Goal: Information Seeking & Learning: Find specific page/section

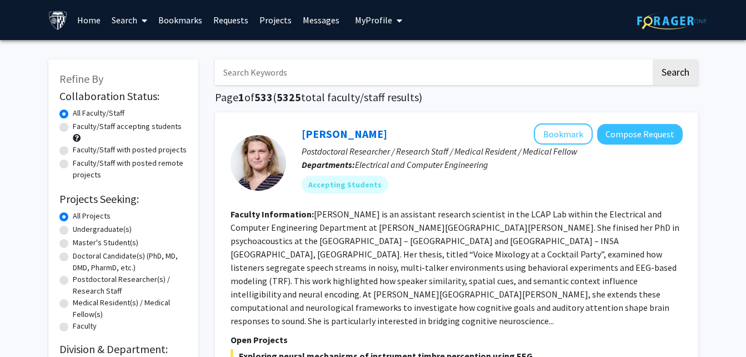
click at [275, 84] on input "Search Keywords" at bounding box center [433, 72] width 436 height 26
type input "biomechanics"
click at [653, 59] on button "Search" at bounding box center [676, 72] width 46 height 26
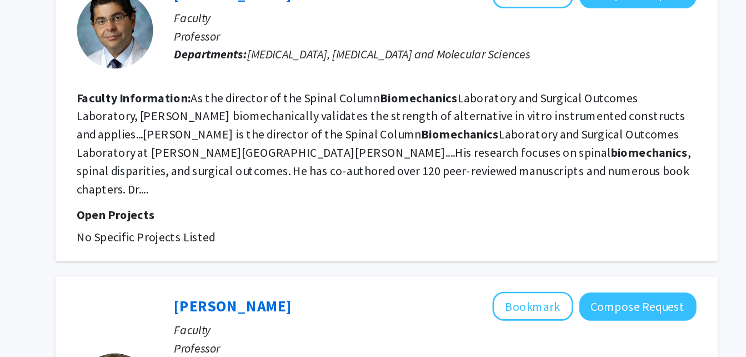
scroll to position [67, 0]
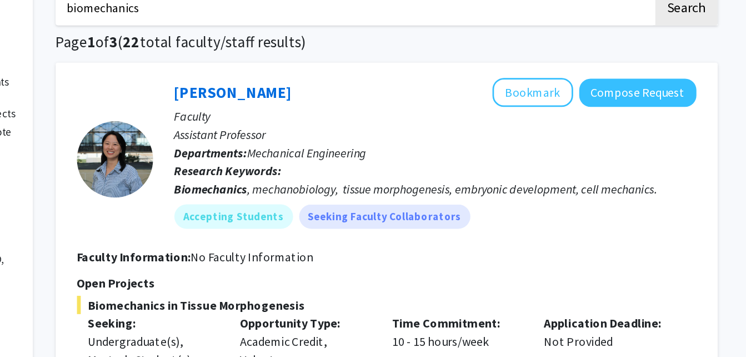
click at [445, 66] on div "[PERSON_NAME] Bookmark Compose Request" at bounding box center [492, 67] width 381 height 21
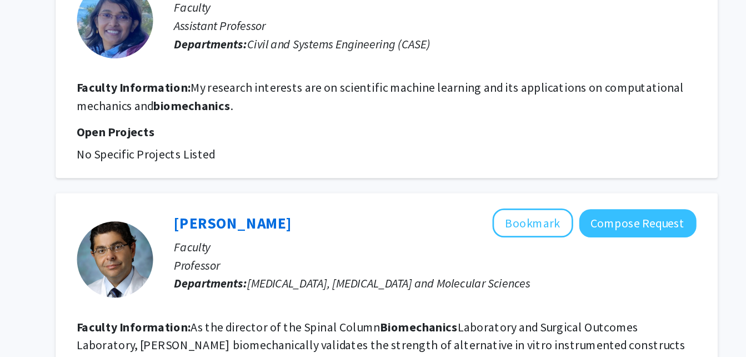
scroll to position [426, 0]
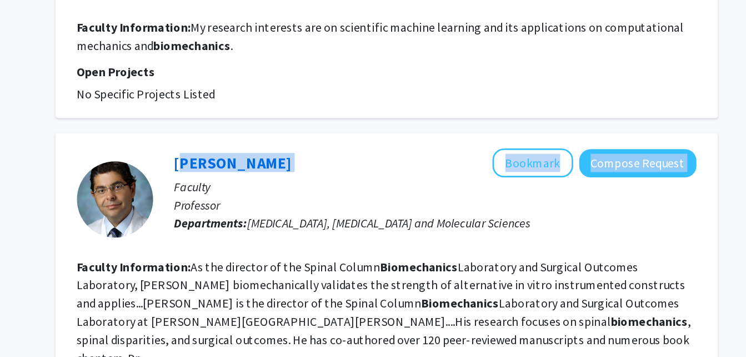
drag, startPoint x: 370, startPoint y: 216, endPoint x: 301, endPoint y: 210, distance: 69.8
click at [302, 210] on div "[PERSON_NAME] Bookmark Compose Request" at bounding box center [492, 215] width 381 height 21
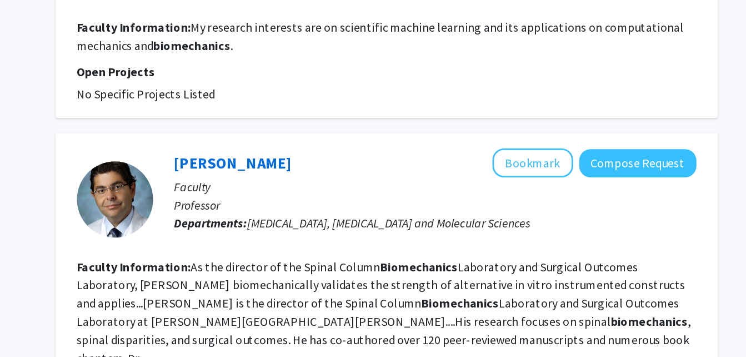
click at [374, 286] on fg-read-more "As the director of the Spinal Column Biomechanics Laboratory and Surgical Outco…" at bounding box center [455, 324] width 449 height 78
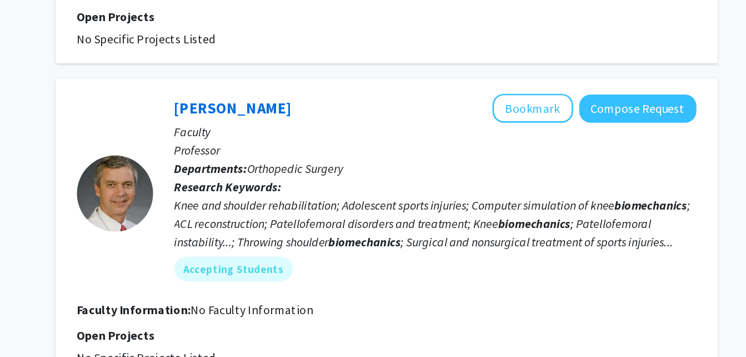
scroll to position [749, 0]
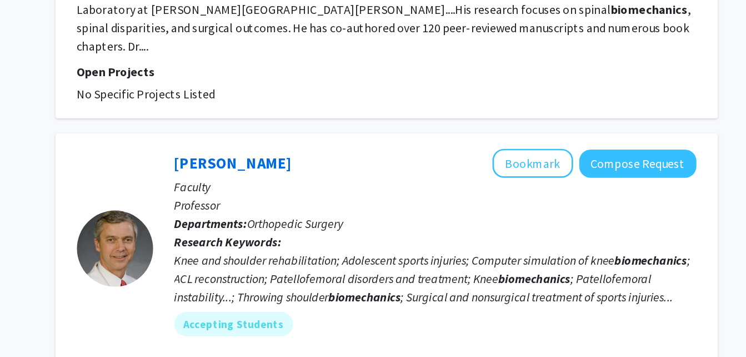
click at [341, 115] on div "[PERSON_NAME] Bookmark Compose Request" at bounding box center [492, 120] width 381 height 21
click at [334, 113] on link "[PERSON_NAME]" at bounding box center [345, 120] width 86 height 14
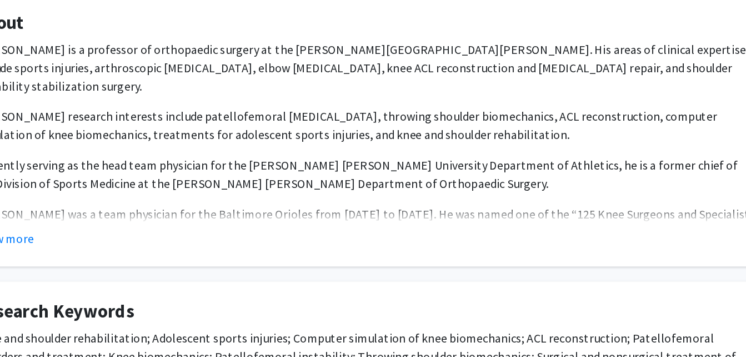
scroll to position [131, 0]
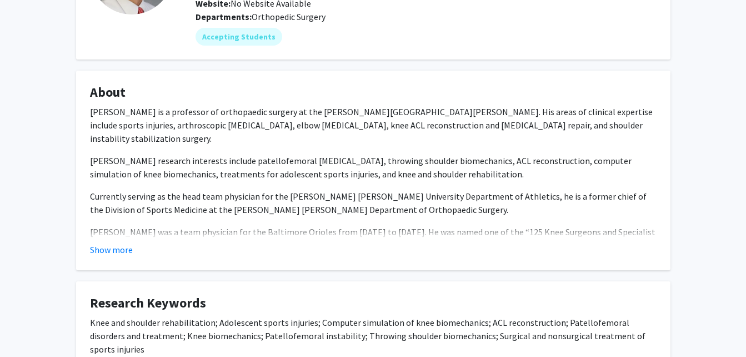
click at [120, 256] on fg-card "About [PERSON_NAME] is a professor of orthopaedic surgery at the [PERSON_NAME][…" at bounding box center [373, 171] width 595 height 200
click at [119, 251] on button "Show more" at bounding box center [111, 249] width 43 height 13
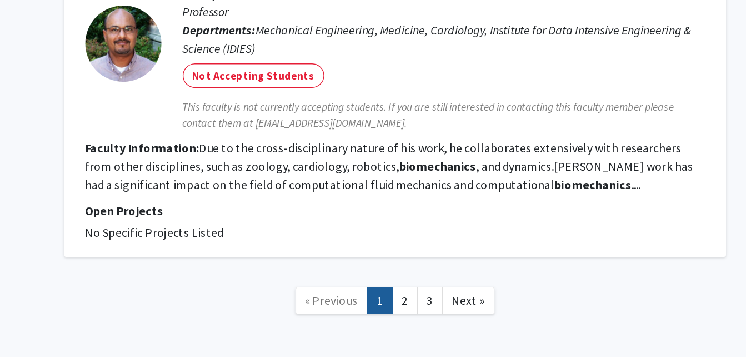
scroll to position [2199, 0]
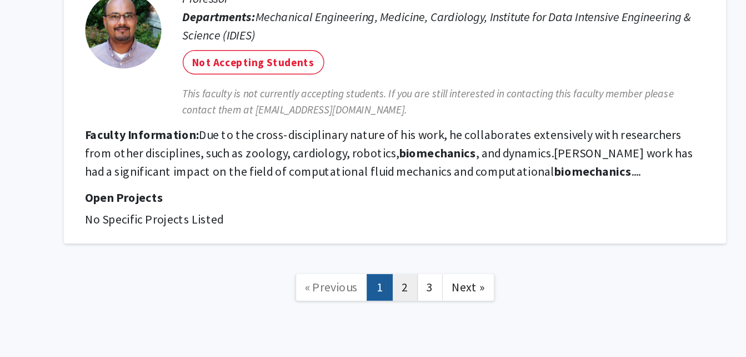
click at [464, 296] on link "2" at bounding box center [464, 305] width 19 height 19
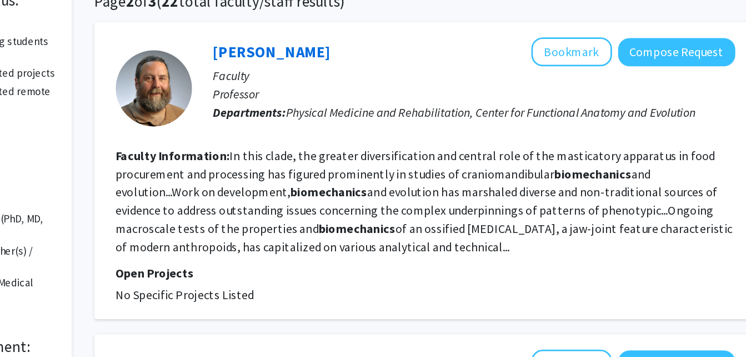
click at [444, 262] on fg-read-more "In this clade, the greater diversification and central role of the masticatory …" at bounding box center [456, 243] width 451 height 78
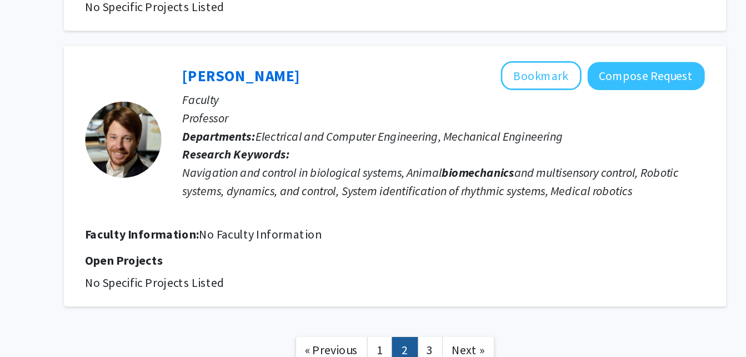
scroll to position [1953, 0]
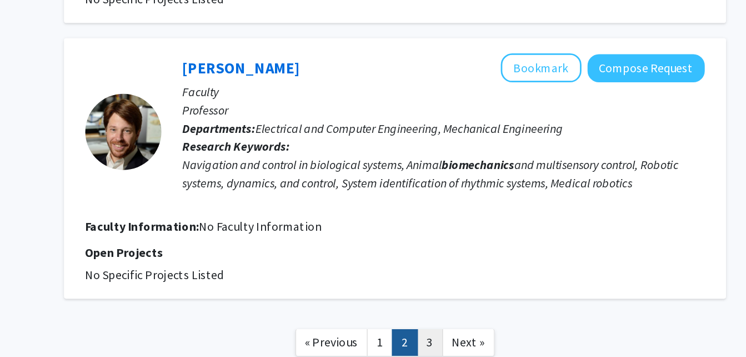
click at [483, 336] on link "3" at bounding box center [482, 345] width 19 height 19
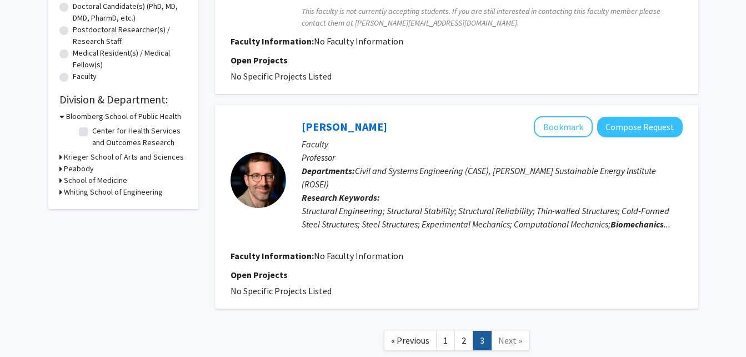
scroll to position [250, 0]
click at [61, 192] on icon at bounding box center [60, 192] width 3 height 12
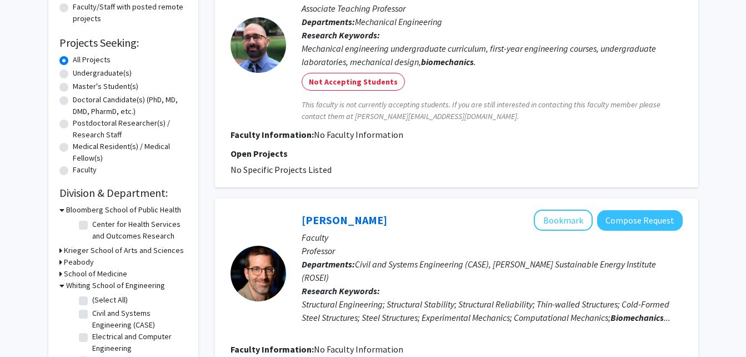
scroll to position [0, 0]
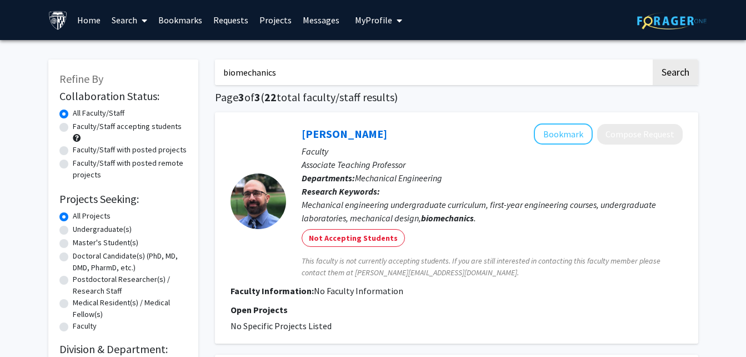
drag, startPoint x: 348, startPoint y: 81, endPoint x: 188, endPoint y: 60, distance: 160.9
click at [188, 60] on div "Refine By Collaboration Status: Collaboration Status All Faculty/Staff Collabor…" at bounding box center [373, 335] width 667 height 574
click at [653, 59] on button "Search" at bounding box center [676, 72] width 46 height 26
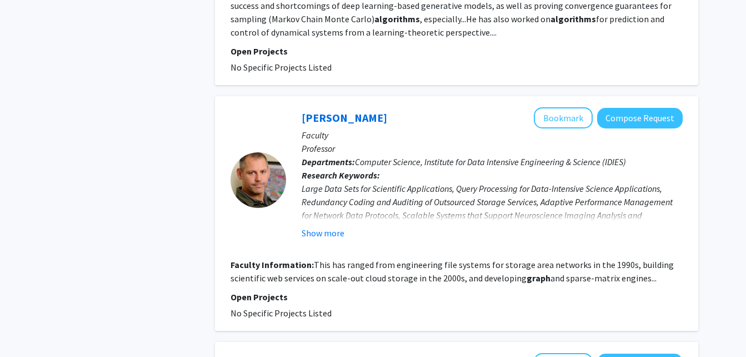
scroll to position [2415, 0]
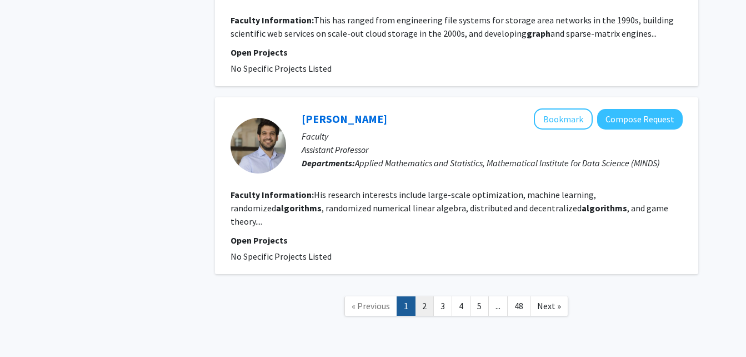
click at [427, 296] on link "2" at bounding box center [424, 305] width 19 height 19
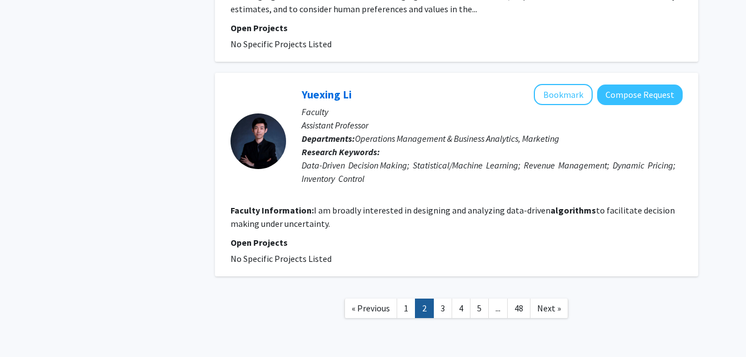
scroll to position [2030, 0]
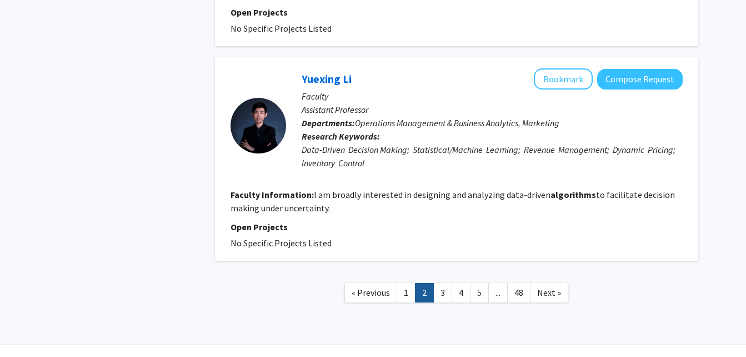
click at [430, 283] on link "2" at bounding box center [424, 292] width 19 height 19
click at [436, 283] on link "3" at bounding box center [443, 292] width 19 height 19
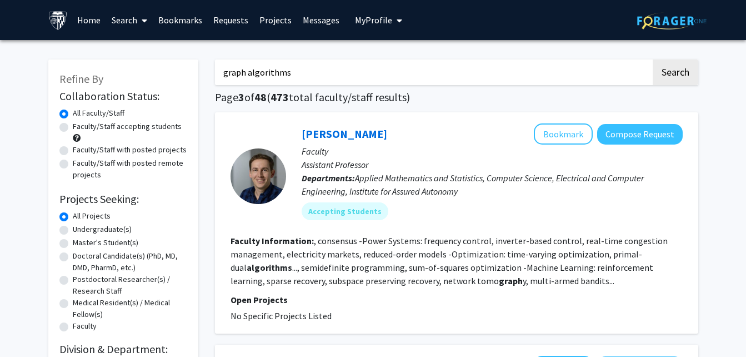
click at [228, 72] on input "graph algorithms" at bounding box center [433, 72] width 436 height 26
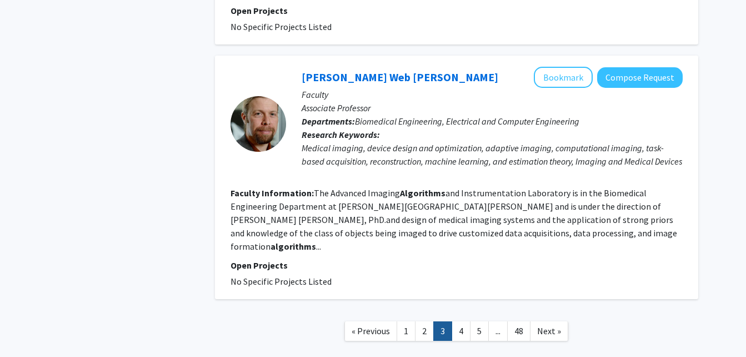
scroll to position [1834, 0]
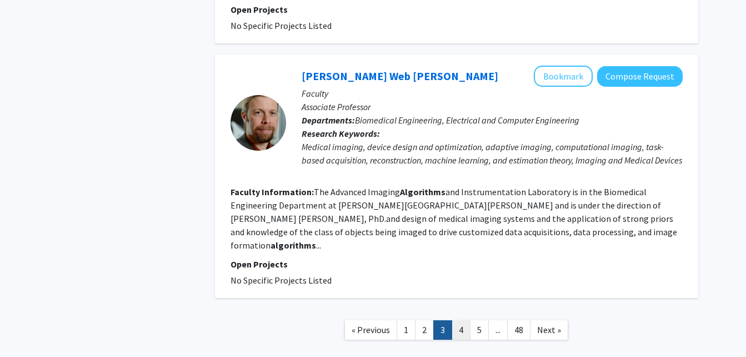
click at [466, 320] on link "4" at bounding box center [461, 329] width 19 height 19
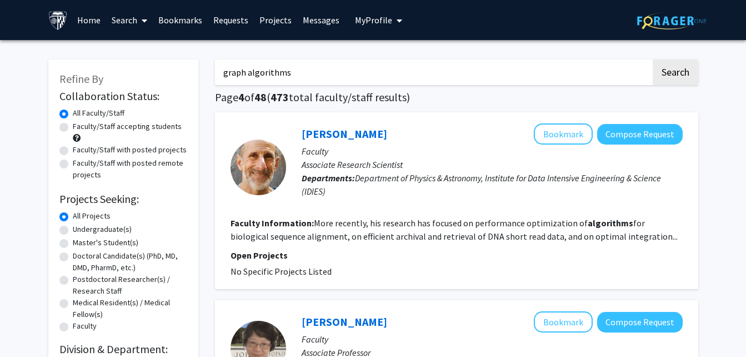
click at [409, 62] on input "graph algorithms" at bounding box center [433, 72] width 436 height 26
click at [653, 59] on button "Search" at bounding box center [676, 72] width 46 height 26
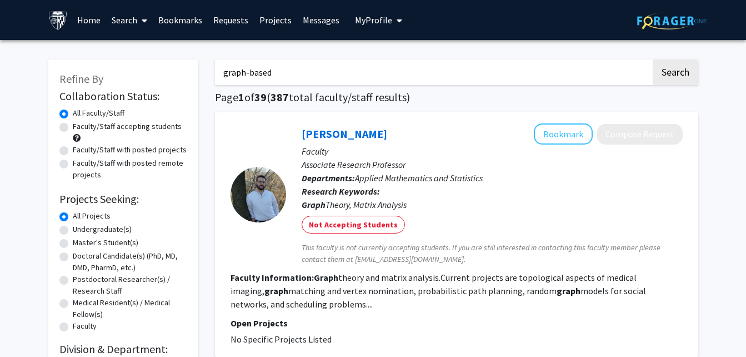
type input "graph-based"
click at [653, 59] on button "Search" at bounding box center [676, 72] width 46 height 26
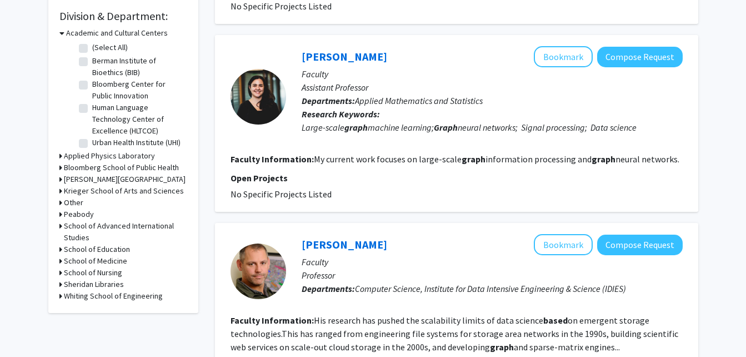
scroll to position [349, 0]
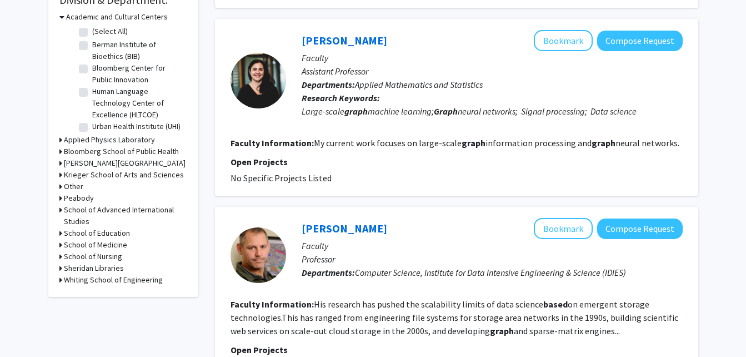
click at [94, 283] on h3 "Whiting School of Engineering" at bounding box center [113, 280] width 99 height 12
click at [104, 298] on label "(Select All)" at bounding box center [110, 294] width 36 height 12
click at [99, 296] on input "(Select All)" at bounding box center [95, 291] width 7 height 7
checkbox input "true"
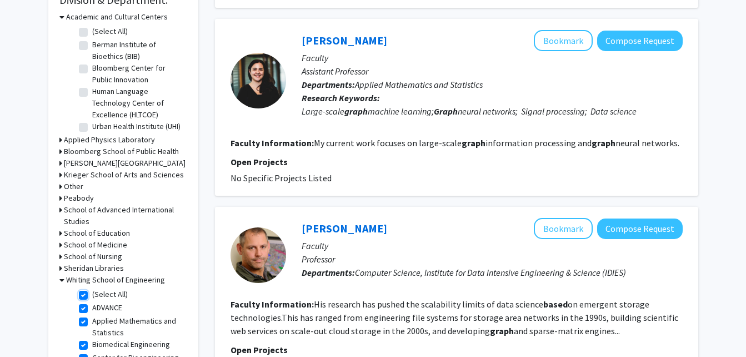
checkbox input "true"
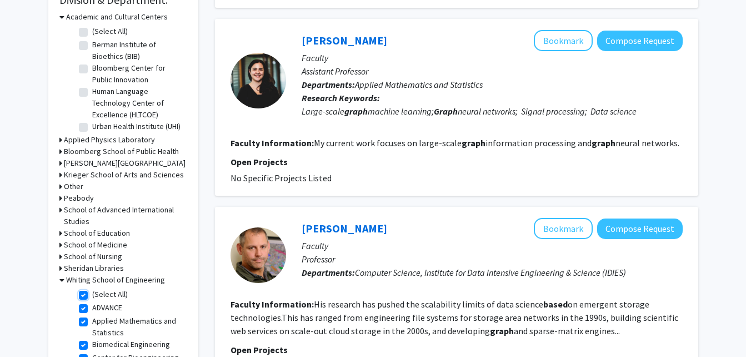
checkbox input "true"
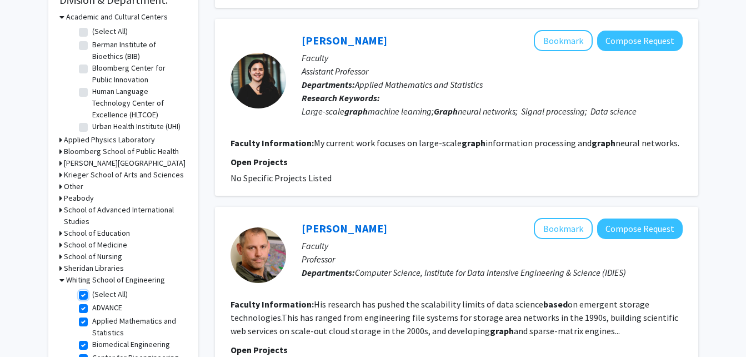
checkbox input "true"
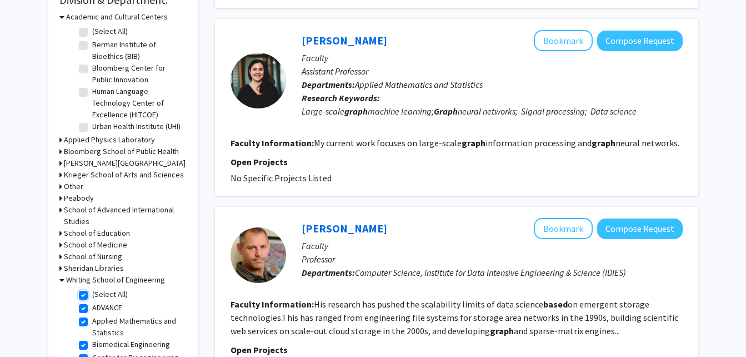
checkbox input "true"
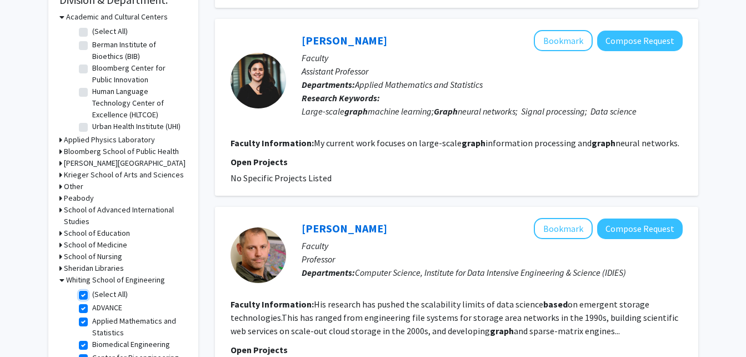
checkbox input "true"
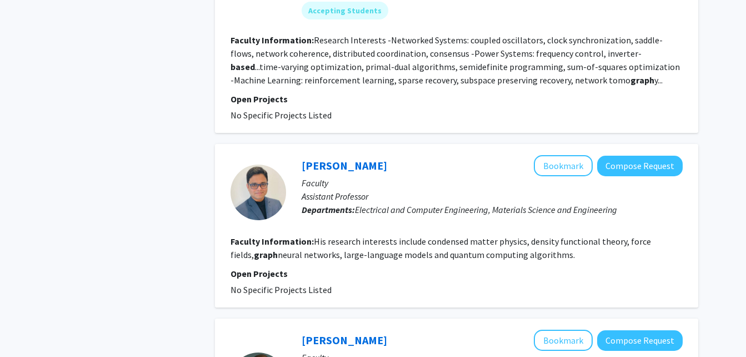
scroll to position [1036, 0]
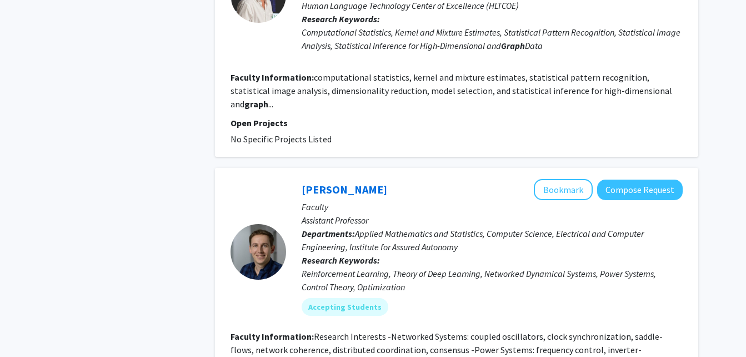
click at [191, 247] on div "Refine By Collaboration Status: Collaboration Status All Faculty/Staff Collabor…" at bounding box center [123, 285] width 167 height 2546
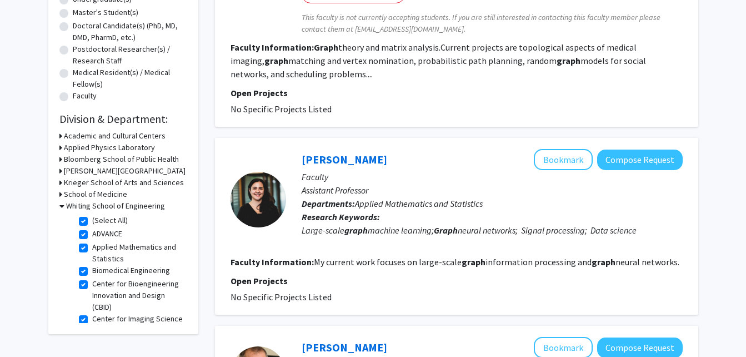
scroll to position [0, 0]
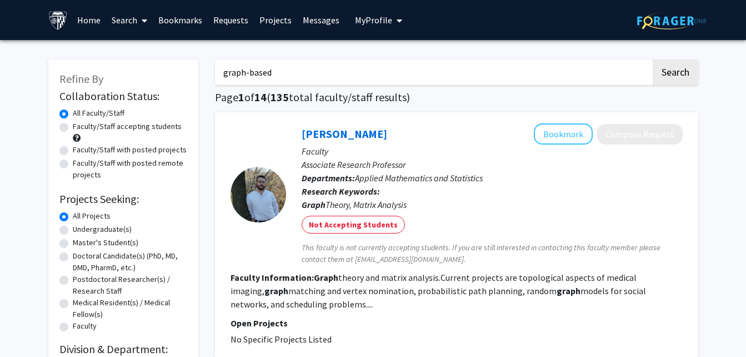
click at [384, 77] on input "graph-based" at bounding box center [433, 72] width 436 height 26
type input "graph"
click at [653, 59] on button "Search" at bounding box center [676, 72] width 46 height 26
checkbox input "false"
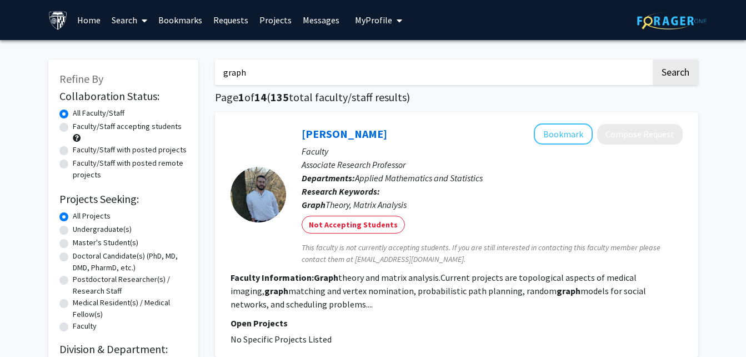
checkbox input "false"
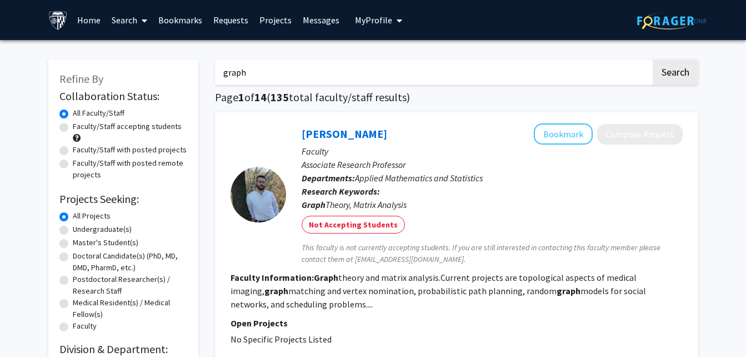
checkbox input "false"
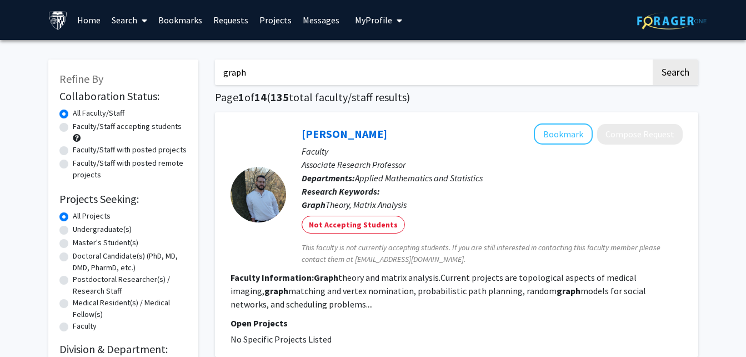
checkbox input "false"
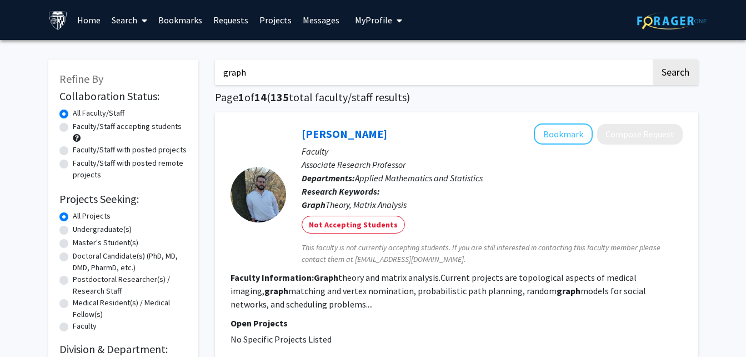
checkbox input "false"
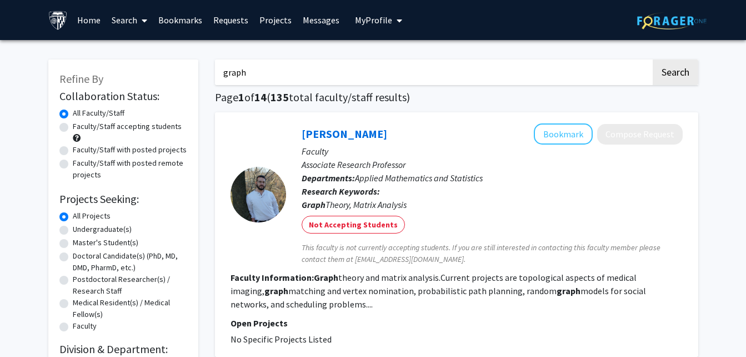
checkbox input "false"
click at [653, 59] on button "Search" at bounding box center [676, 72] width 46 height 26
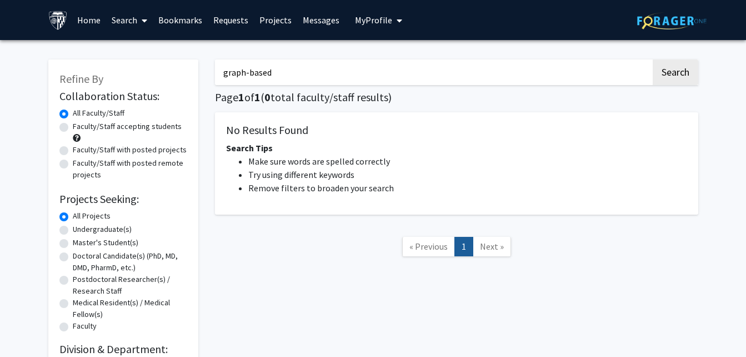
click at [653, 59] on button "Search" at bounding box center [676, 72] width 46 height 26
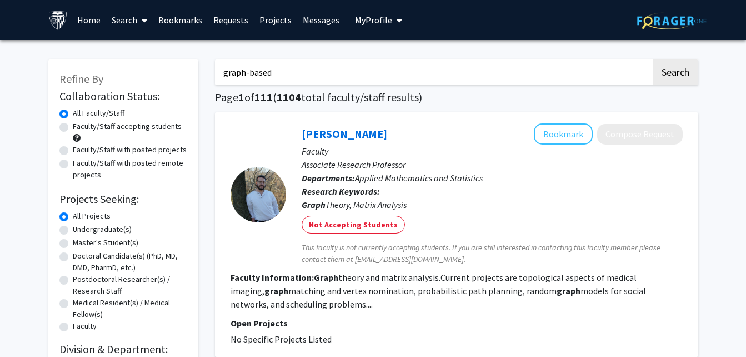
click at [653, 59] on button "Search" at bounding box center [676, 72] width 46 height 26
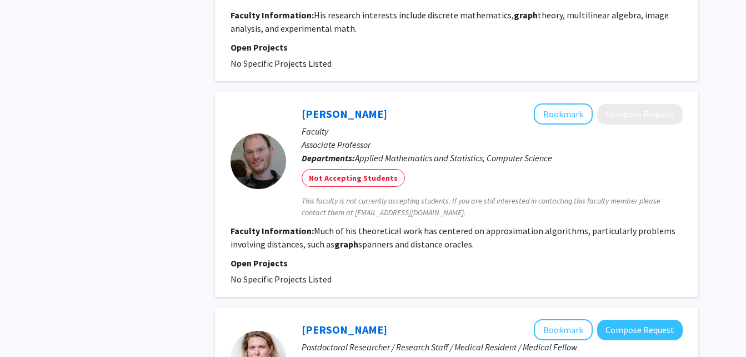
scroll to position [2283, 0]
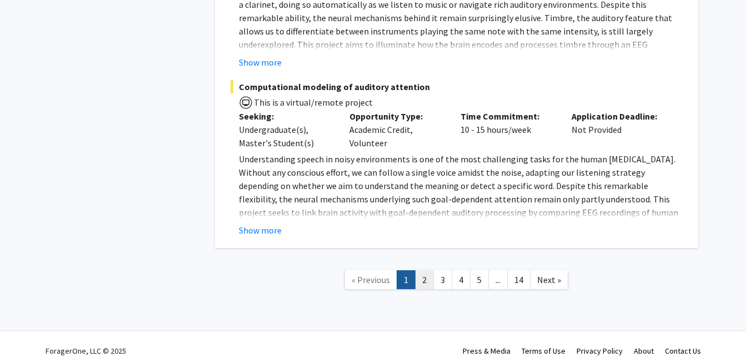
click at [430, 270] on link "2" at bounding box center [424, 279] width 19 height 19
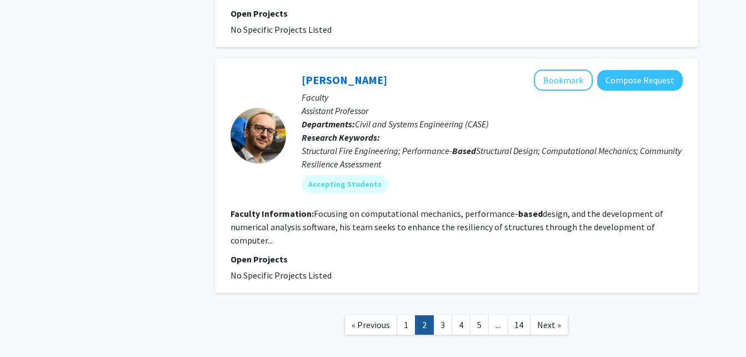
scroll to position [2039, 0]
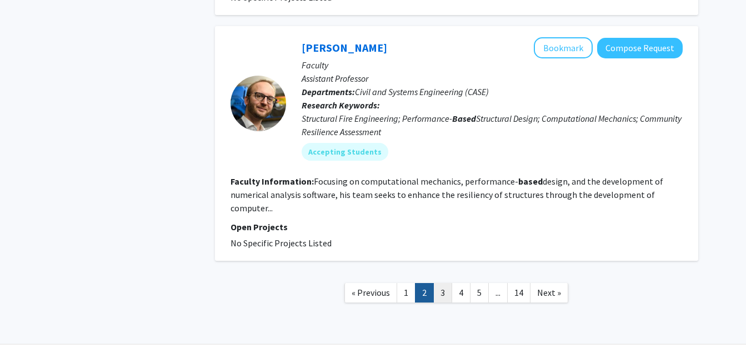
click at [441, 283] on link "3" at bounding box center [443, 292] width 19 height 19
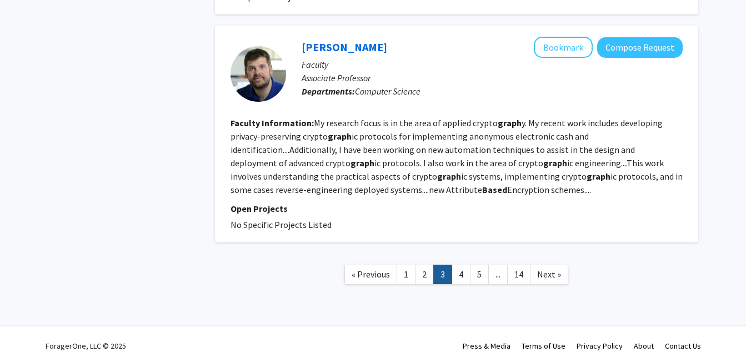
scroll to position [1968, 0]
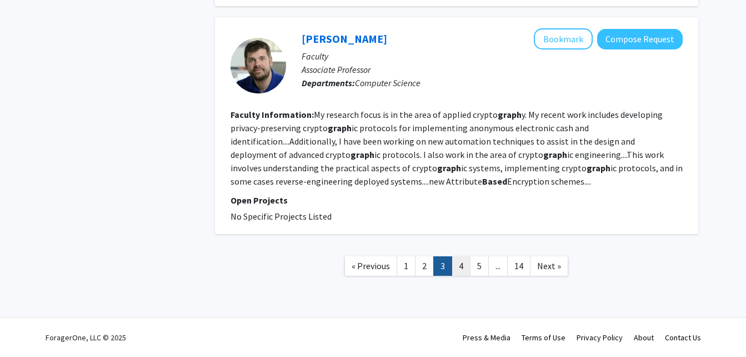
click at [463, 266] on link "4" at bounding box center [461, 265] width 19 height 19
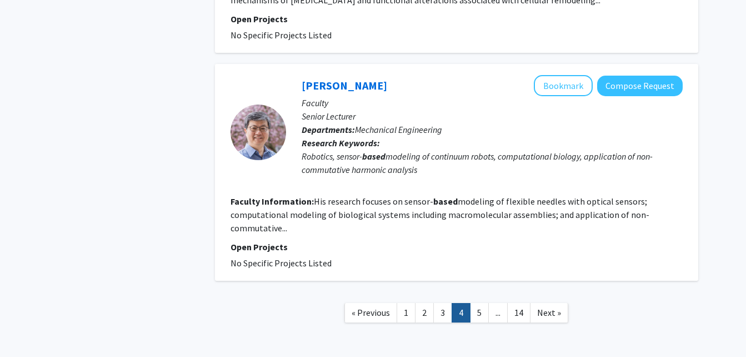
scroll to position [2189, 0]
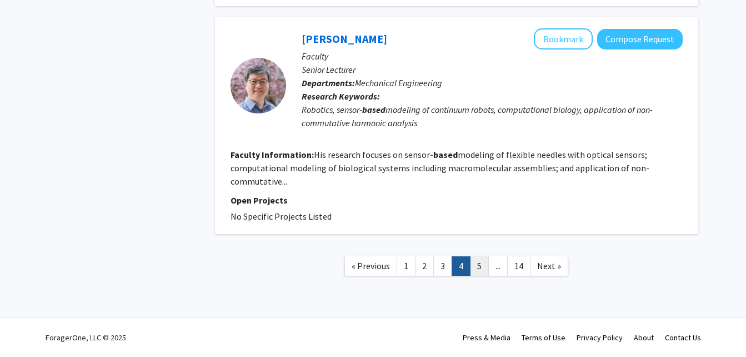
click at [480, 264] on link "5" at bounding box center [479, 265] width 19 height 19
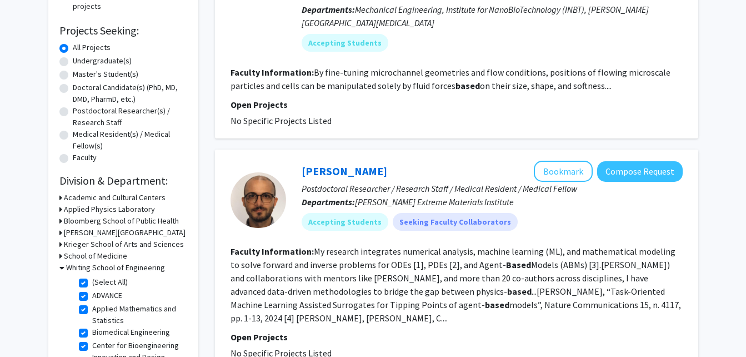
scroll to position [183, 0]
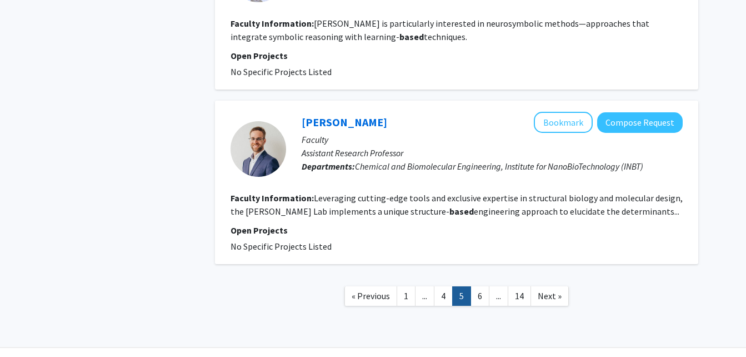
scroll to position [1790, 0]
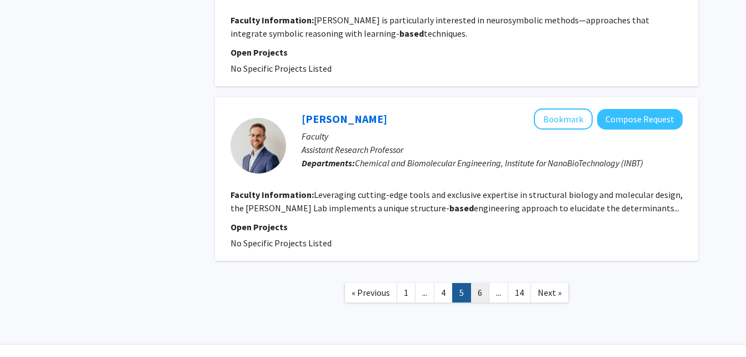
click at [481, 283] on link "6" at bounding box center [480, 292] width 19 height 19
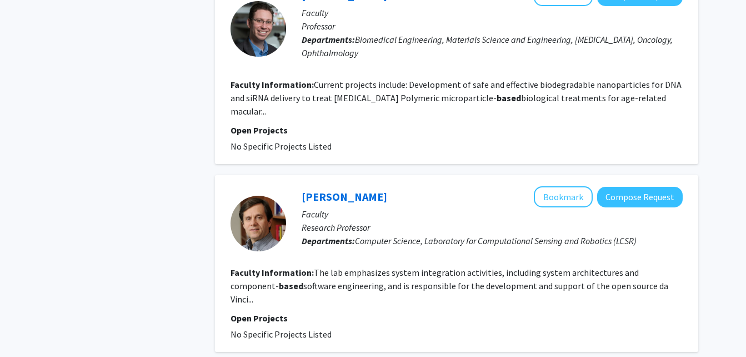
scroll to position [1944, 0]
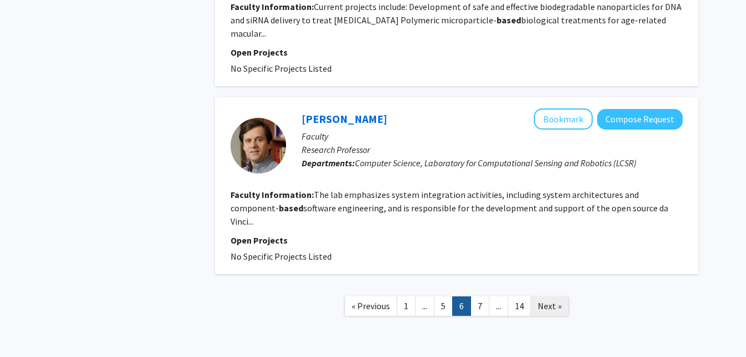
click at [558, 300] on span "Next »" at bounding box center [550, 305] width 24 height 11
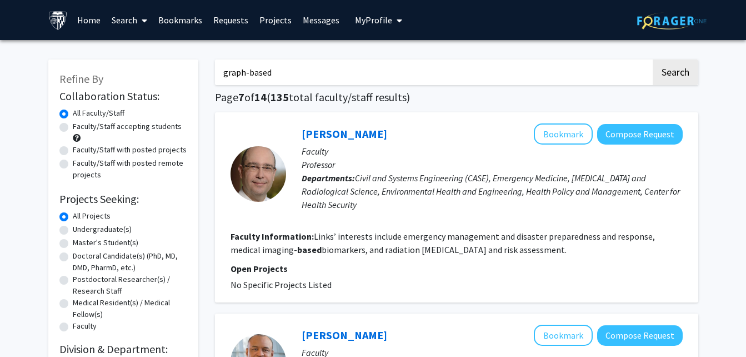
click at [506, 69] on input "graph-based" at bounding box center [433, 72] width 436 height 26
type input "graph"
click at [678, 76] on button "Search" at bounding box center [676, 72] width 46 height 26
checkbox input "false"
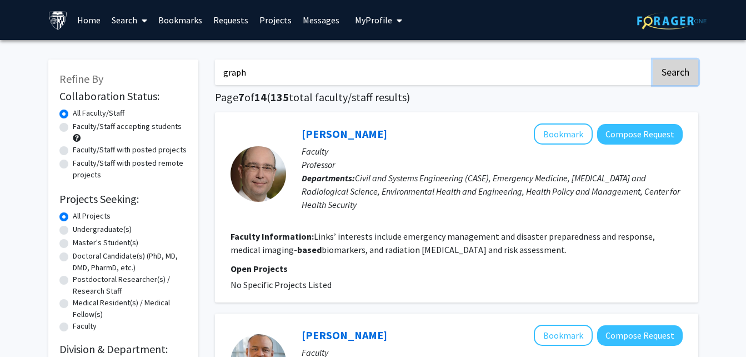
checkbox input "false"
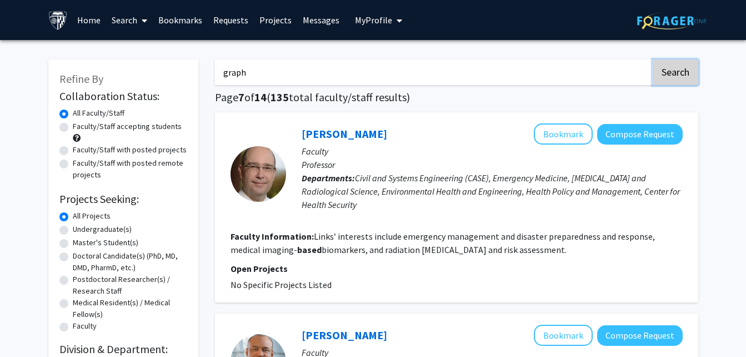
checkbox input "false"
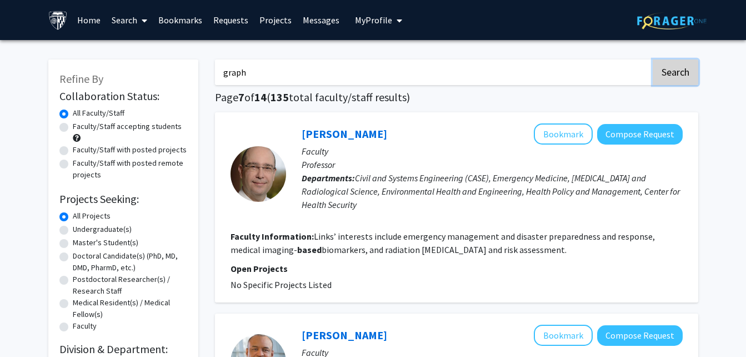
checkbox input "false"
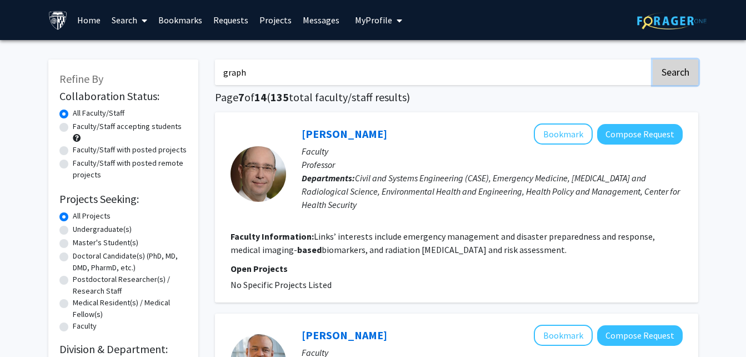
checkbox input "false"
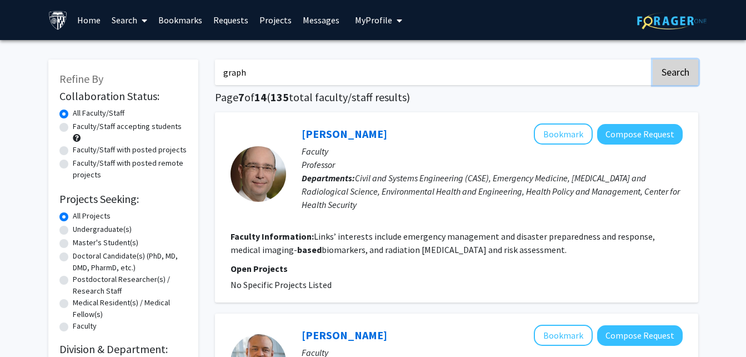
checkbox input "false"
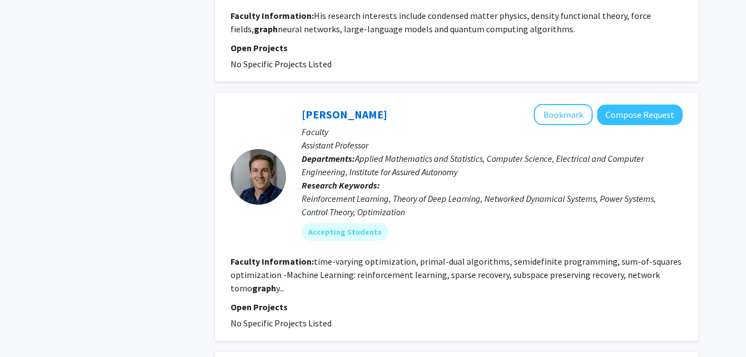
scroll to position [2068, 0]
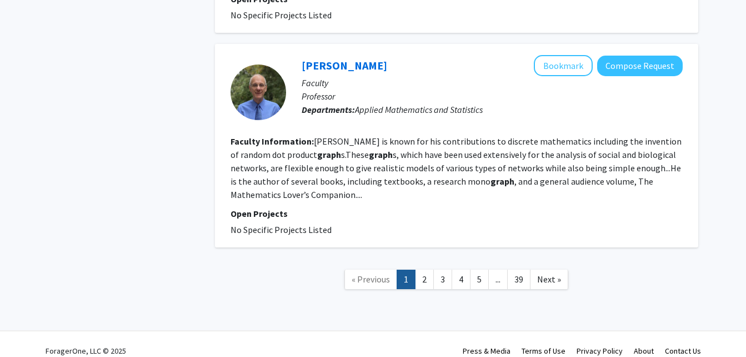
click at [501, 273] on span "..." at bounding box center [498, 278] width 5 height 11
click at [499, 273] on span "..." at bounding box center [498, 278] width 5 height 11
click at [514, 270] on link "39" at bounding box center [518, 279] width 23 height 19
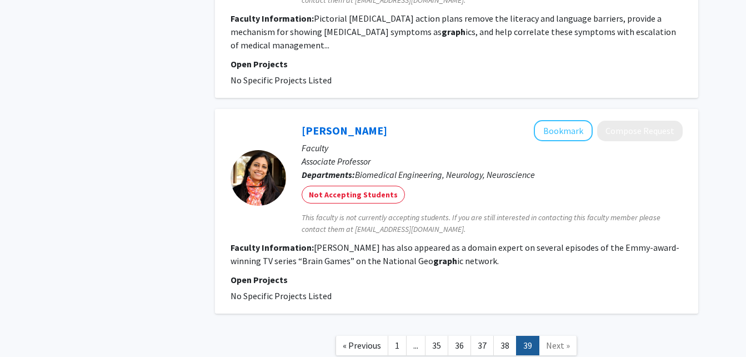
scroll to position [1380, 0]
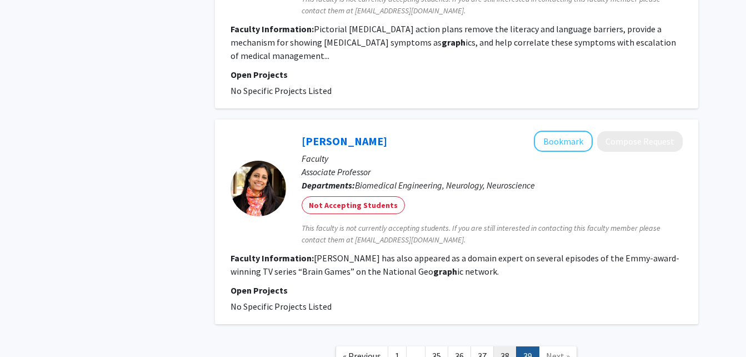
click at [497, 346] on link "38" at bounding box center [505, 355] width 23 height 19
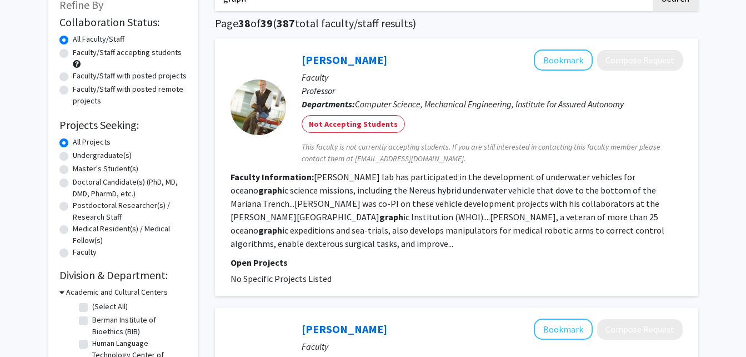
scroll to position [72, 0]
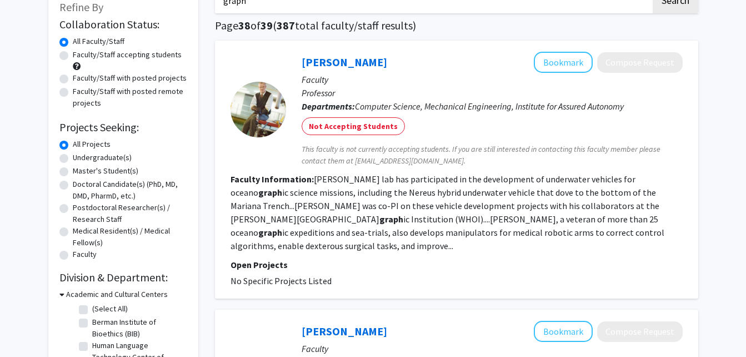
click at [146, 54] on label "Faculty/Staff accepting students" at bounding box center [127, 55] width 109 height 12
click at [80, 54] on input "Faculty/Staff accepting students" at bounding box center [76, 52] width 7 height 7
radio input "true"
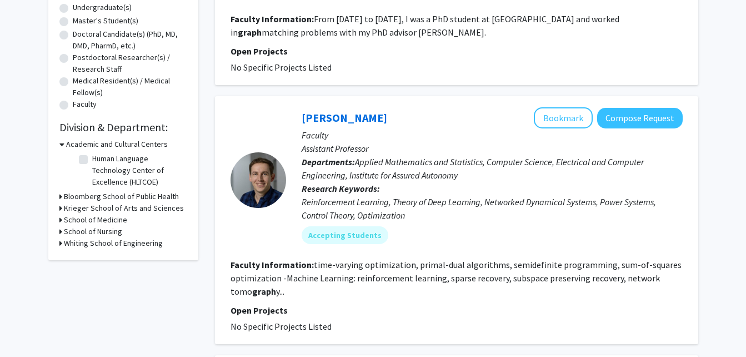
scroll to position [220, 0]
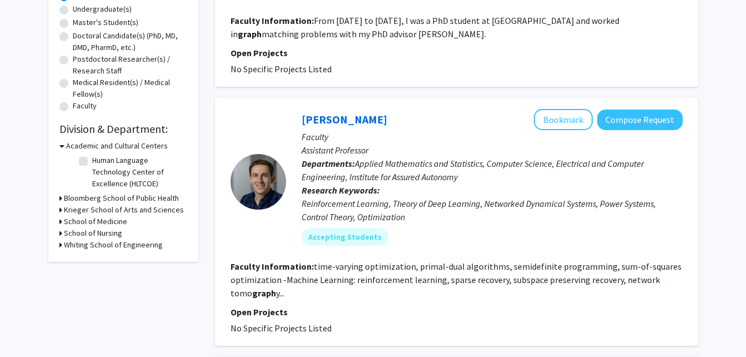
click at [125, 240] on h3 "Whiting School of Engineering" at bounding box center [113, 245] width 99 height 12
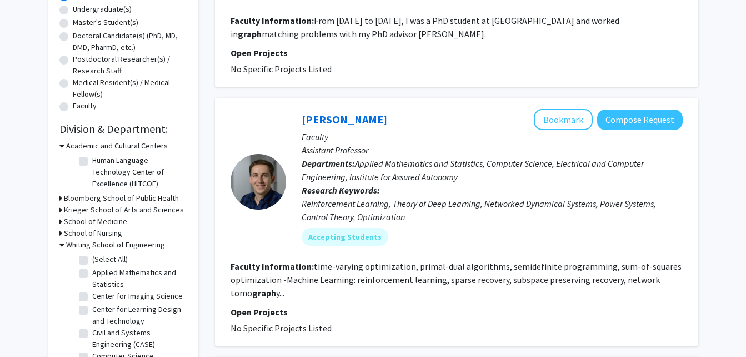
click at [108, 262] on label "(Select All)" at bounding box center [110, 259] width 36 height 12
click at [99, 261] on input "(Select All)" at bounding box center [95, 256] width 7 height 7
checkbox input "true"
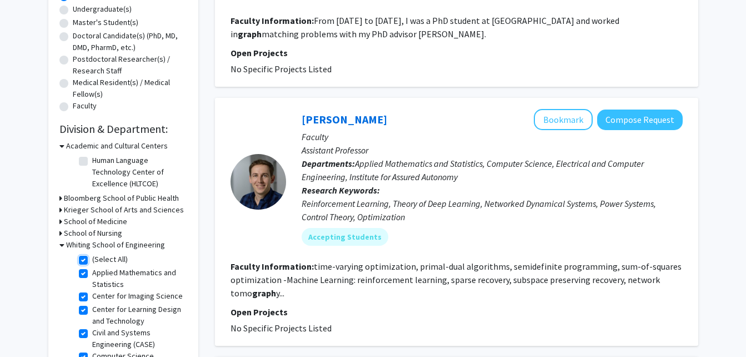
checkbox input "true"
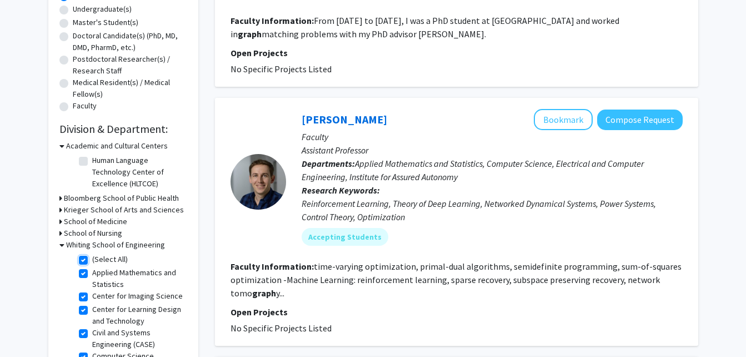
checkbox input "true"
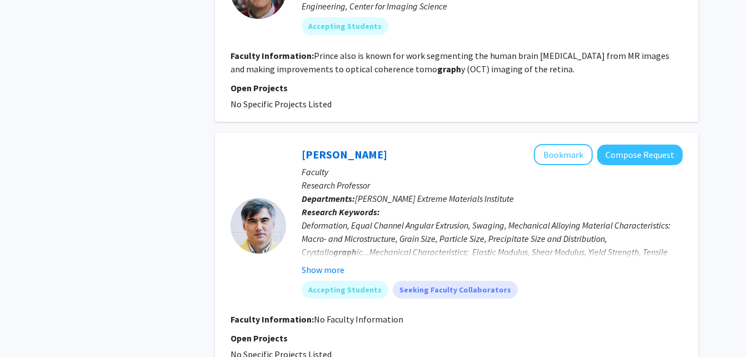
scroll to position [2115, 0]
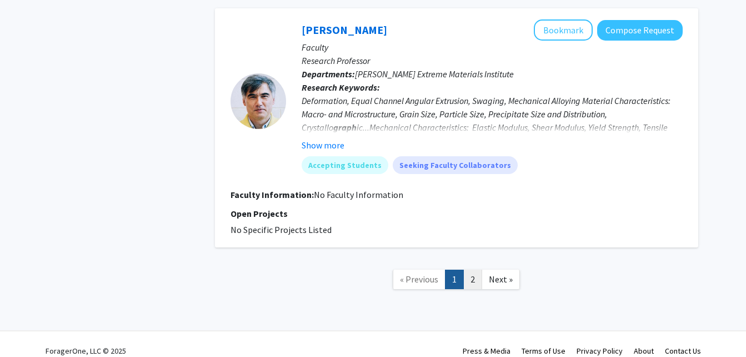
click at [470, 273] on link "2" at bounding box center [473, 279] width 19 height 19
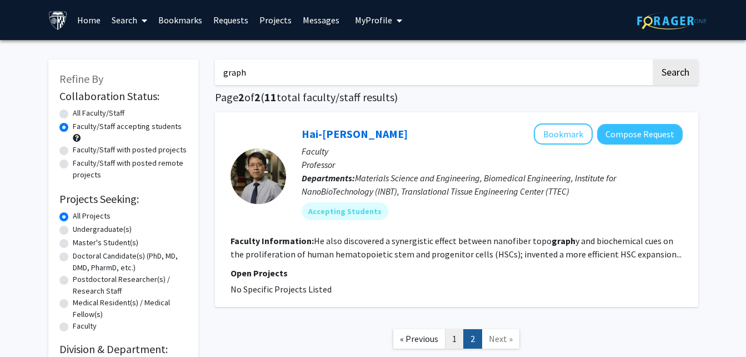
click at [453, 342] on link "1" at bounding box center [454, 338] width 19 height 19
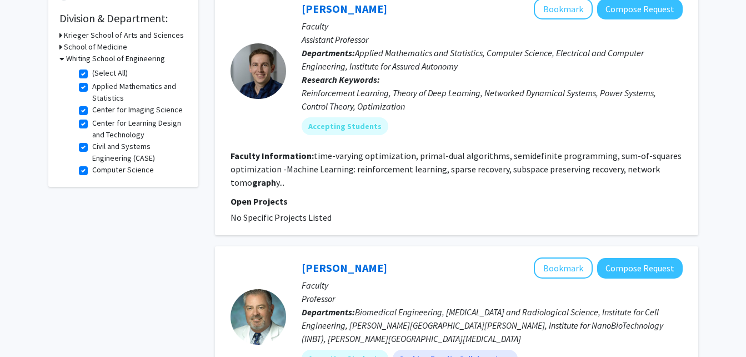
scroll to position [330, 0]
click at [347, 13] on link "[PERSON_NAME]" at bounding box center [345, 9] width 86 height 14
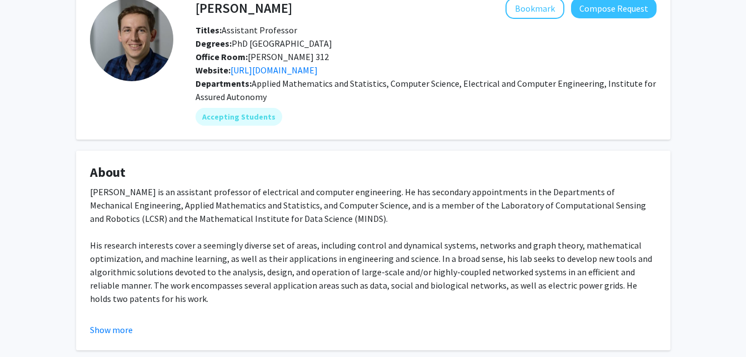
scroll to position [89, 0]
